Goal: Information Seeking & Learning: Learn about a topic

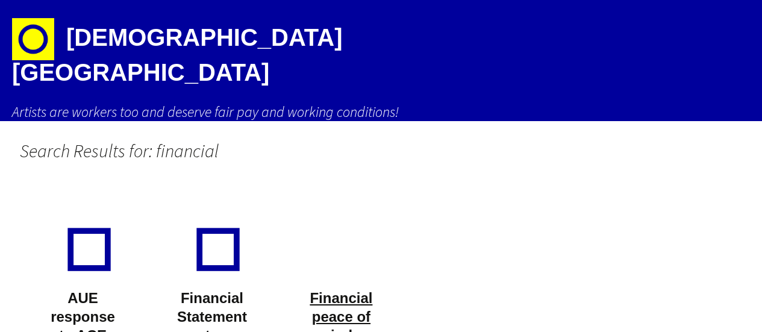
scroll to position [233, 0]
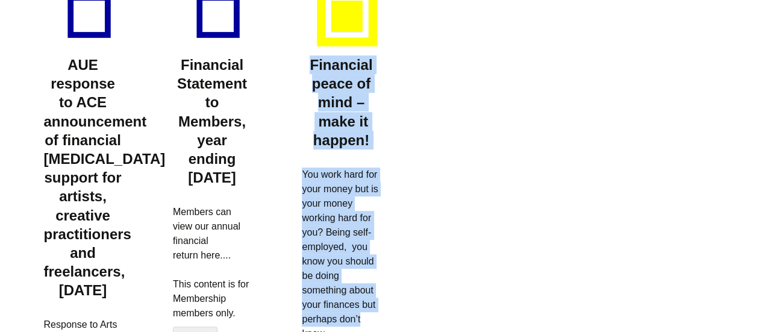
drag, startPoint x: 306, startPoint y: 38, endPoint x: 371, endPoint y: 298, distance: 268.5
click at [371, 298] on article "Financial peace of mind – make it happen! You work hard for your money but is y…" at bounding box center [341, 199] width 78 height 457
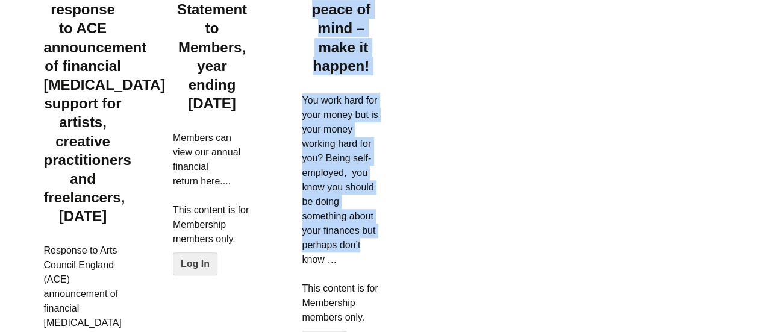
scroll to position [283, 0]
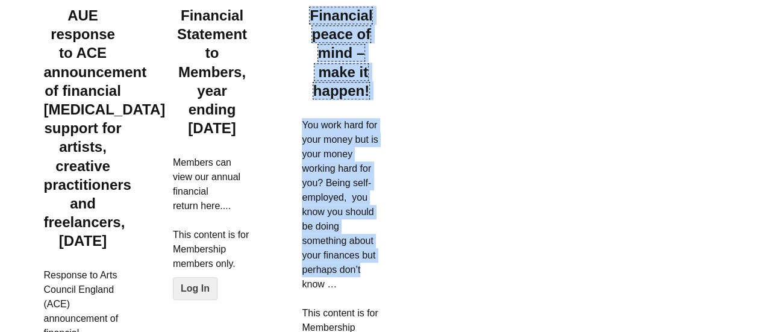
click at [345, 45] on link "Financial peace of mind – make it happen!" at bounding box center [341, 53] width 63 height 92
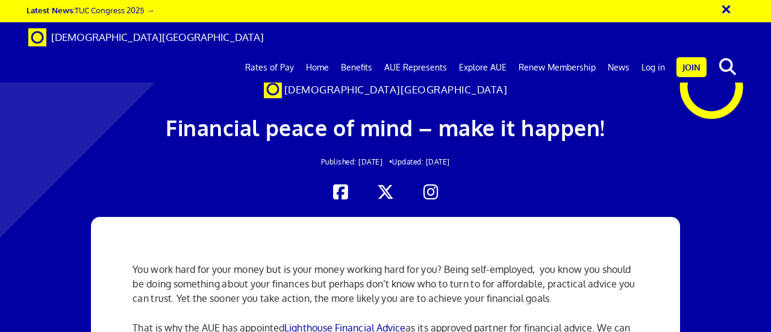
scroll to position [121, 0]
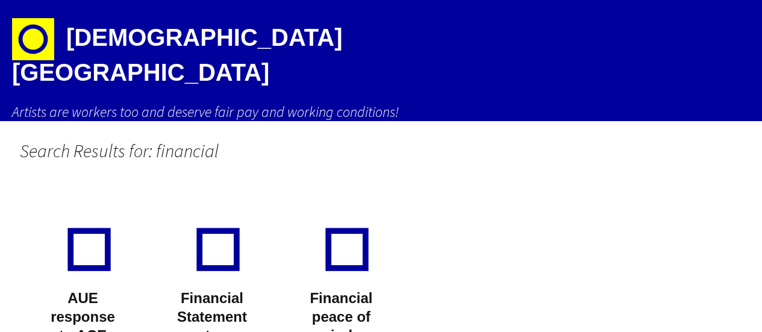
scroll to position [283, 0]
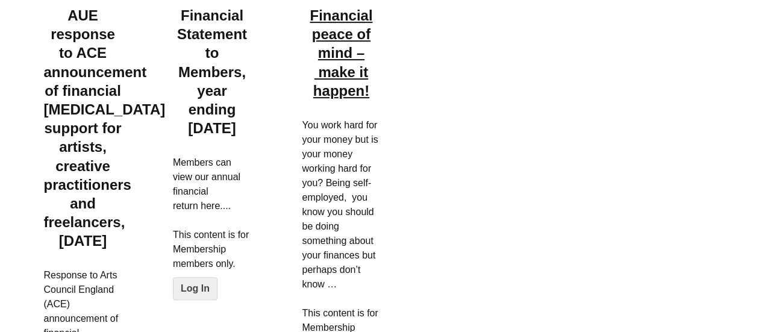
click at [331, 64] on link "Financial peace of mind – make it happen!" at bounding box center [341, 53] width 63 height 92
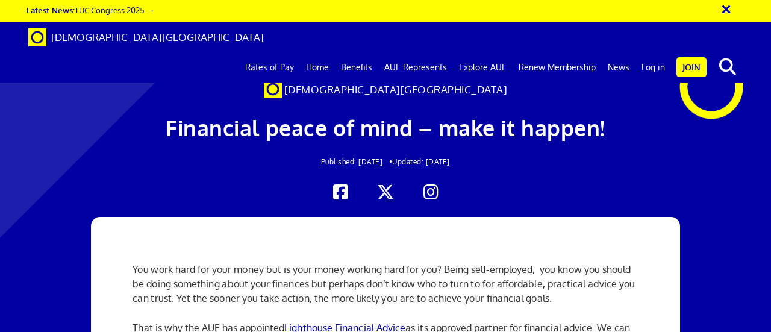
scroll to position [181, 0]
